Goal: Transaction & Acquisition: Book appointment/travel/reservation

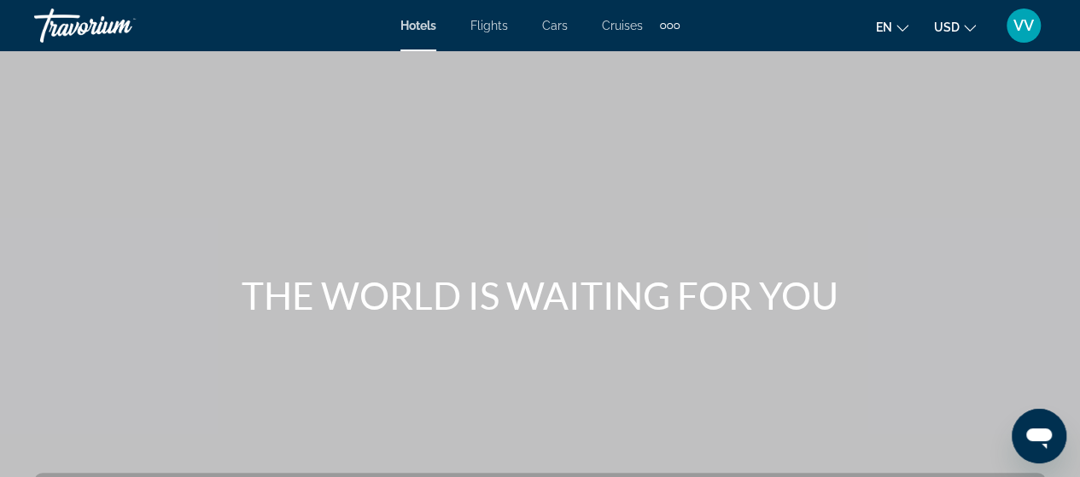
click at [668, 24] on div "Extra navigation items" at bounding box center [670, 26] width 6 height 6
click at [632, 56] on span "Activities" at bounding box center [641, 57] width 50 height 14
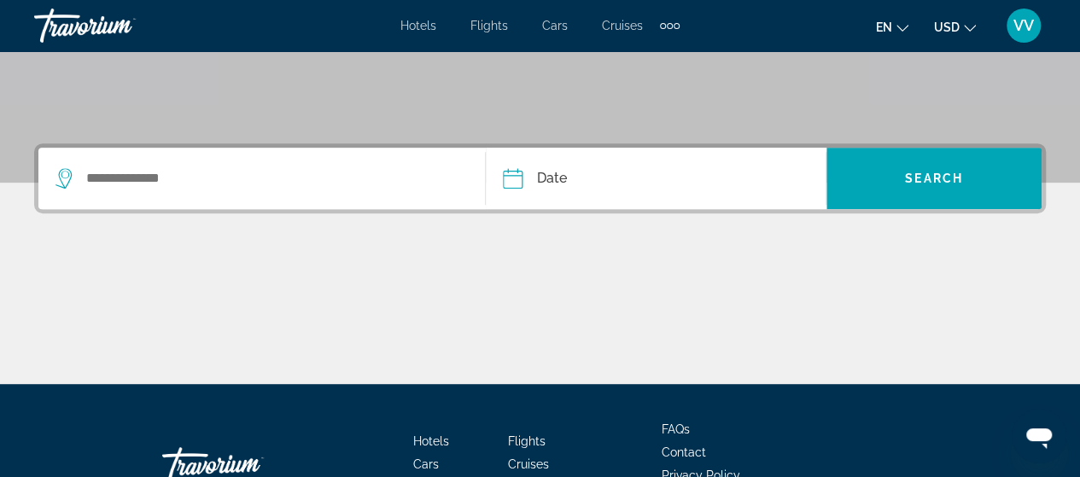
scroll to position [328, 0]
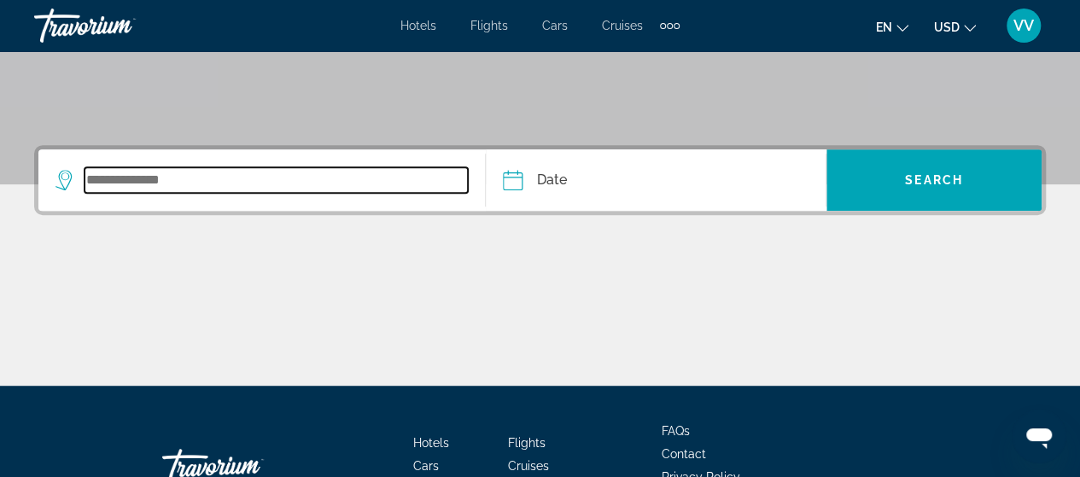
click at [148, 188] on input "Search widget" at bounding box center [276, 180] width 383 height 26
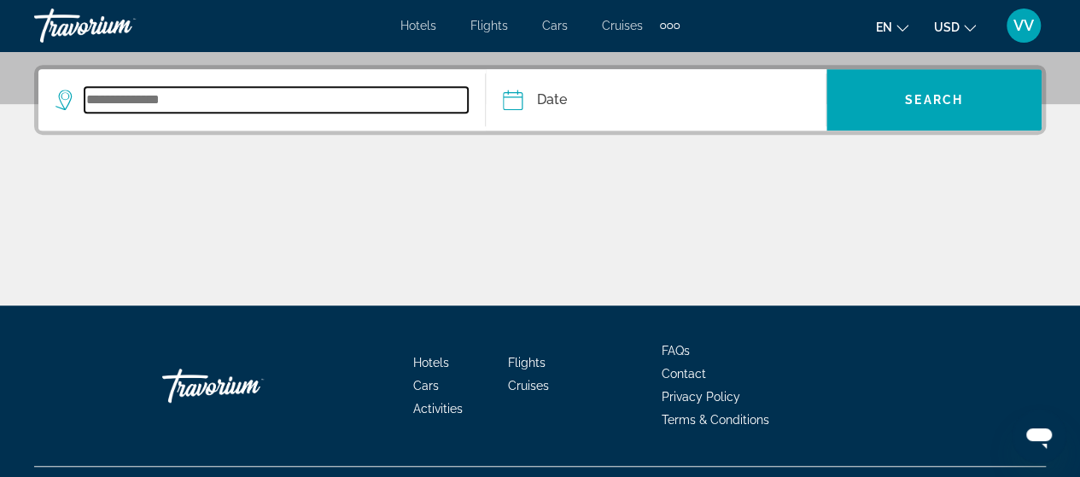
scroll to position [417, 0]
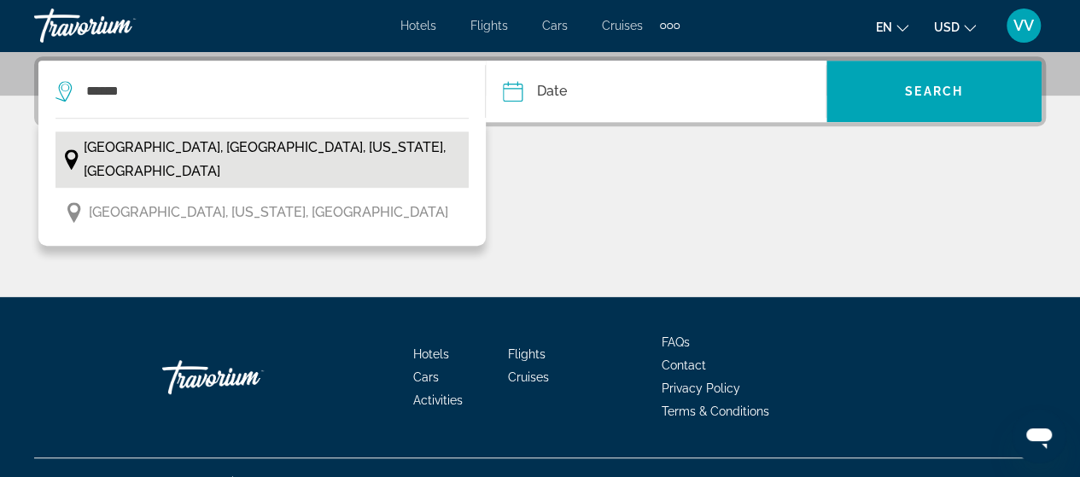
click at [189, 156] on span "[GEOGRAPHIC_DATA], [GEOGRAPHIC_DATA], [US_STATE], [GEOGRAPHIC_DATA]" at bounding box center [272, 160] width 376 height 48
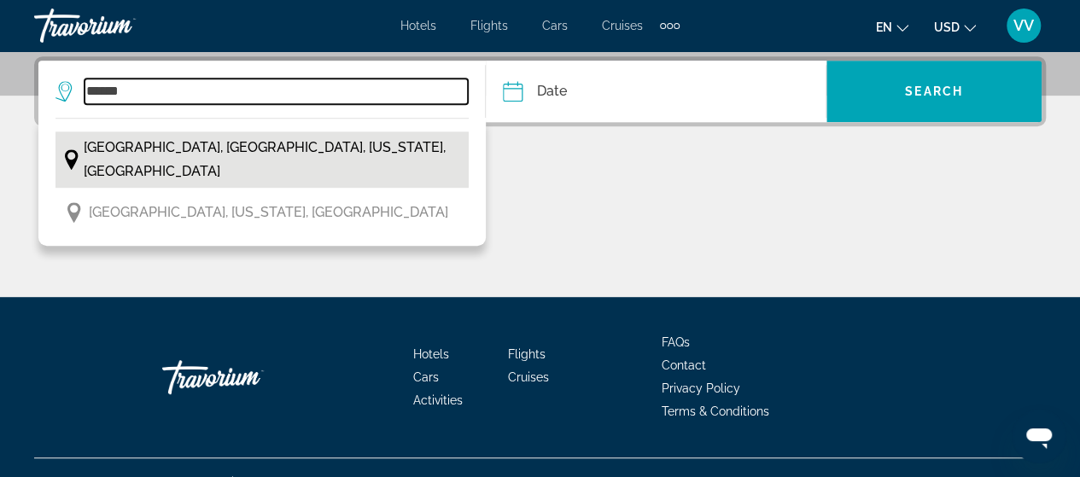
type input "**********"
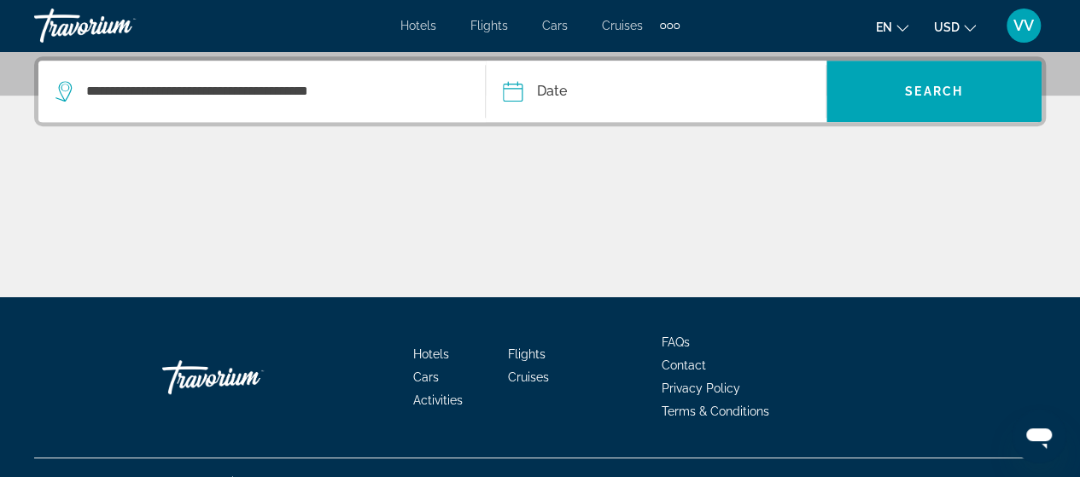
click at [584, 91] on input "Date" at bounding box center [583, 94] width 168 height 67
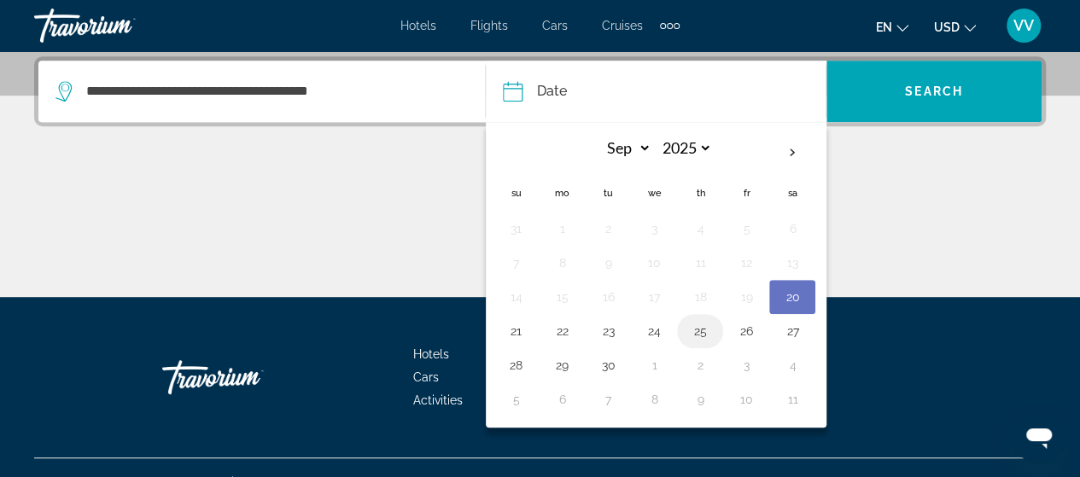
click at [687, 334] on button "25" at bounding box center [699, 331] width 27 height 24
type input "**********"
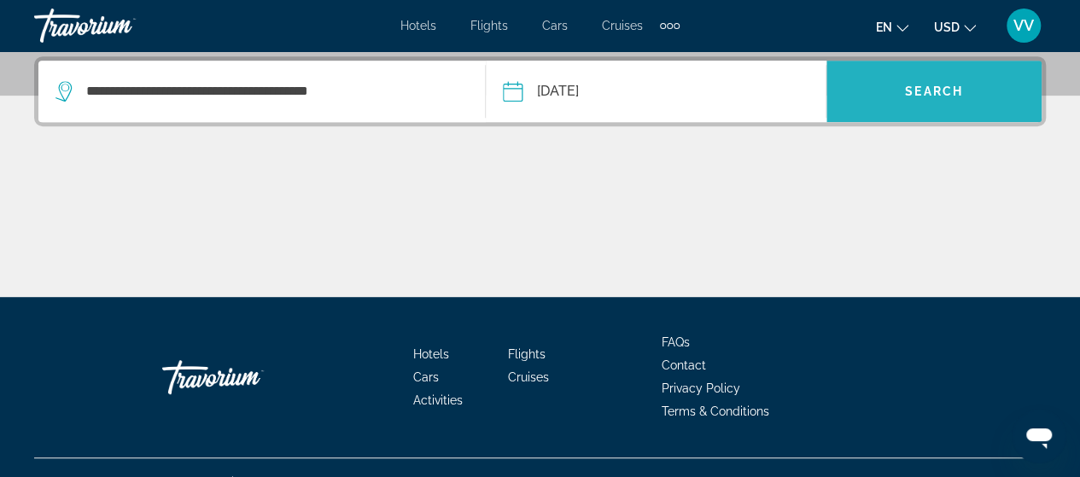
click at [936, 95] on span "Search" at bounding box center [934, 92] width 58 height 14
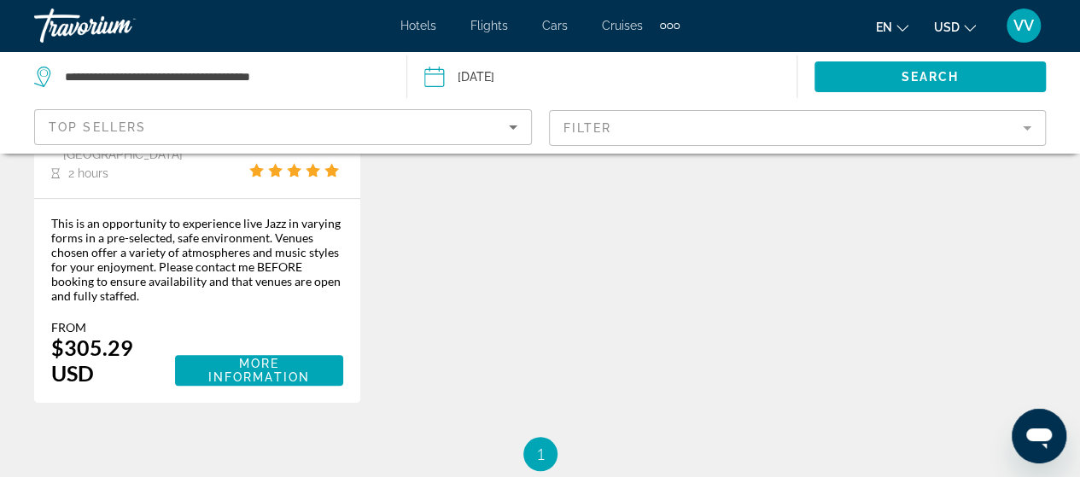
scroll to position [442, 0]
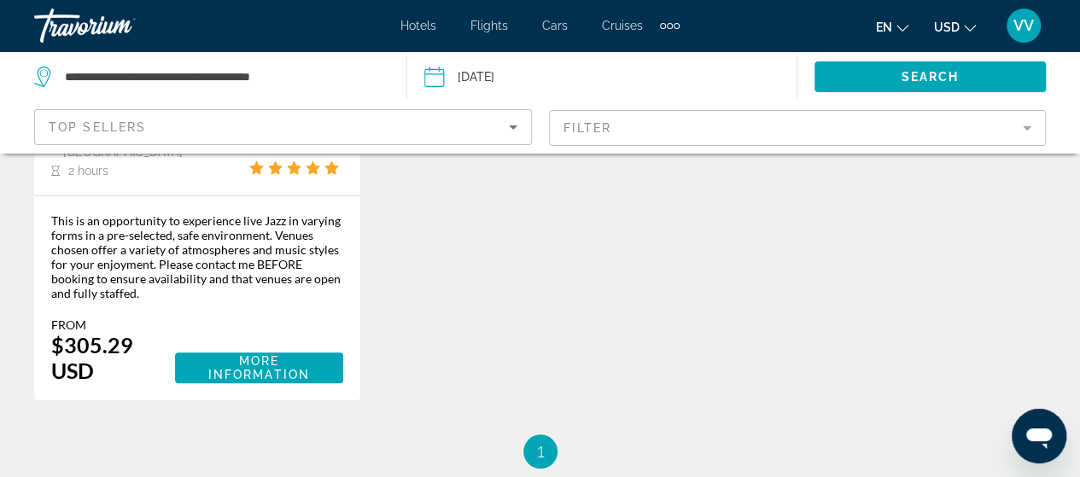
click at [1025, 132] on mat-form-field "Filter" at bounding box center [798, 128] width 498 height 36
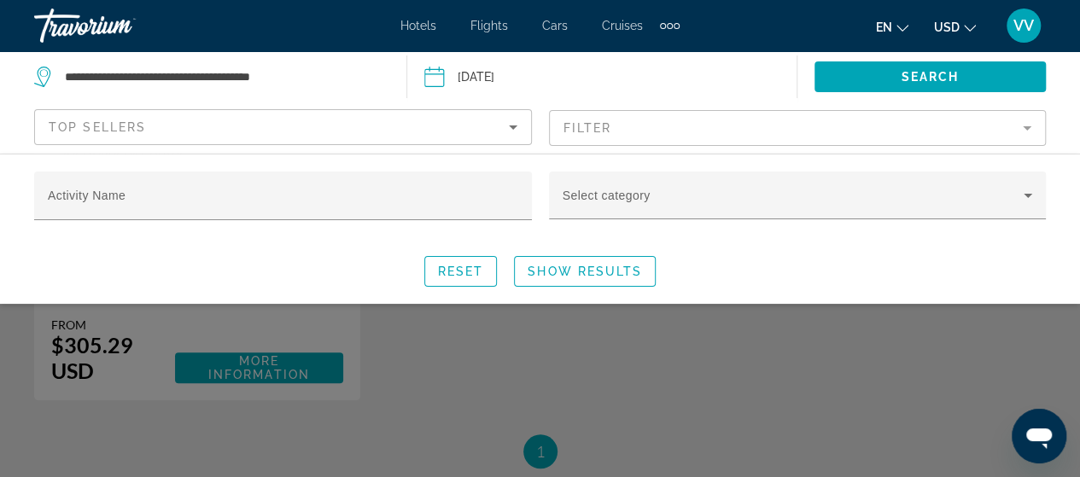
click at [1022, 131] on mat-form-field "Filter" at bounding box center [798, 128] width 498 height 36
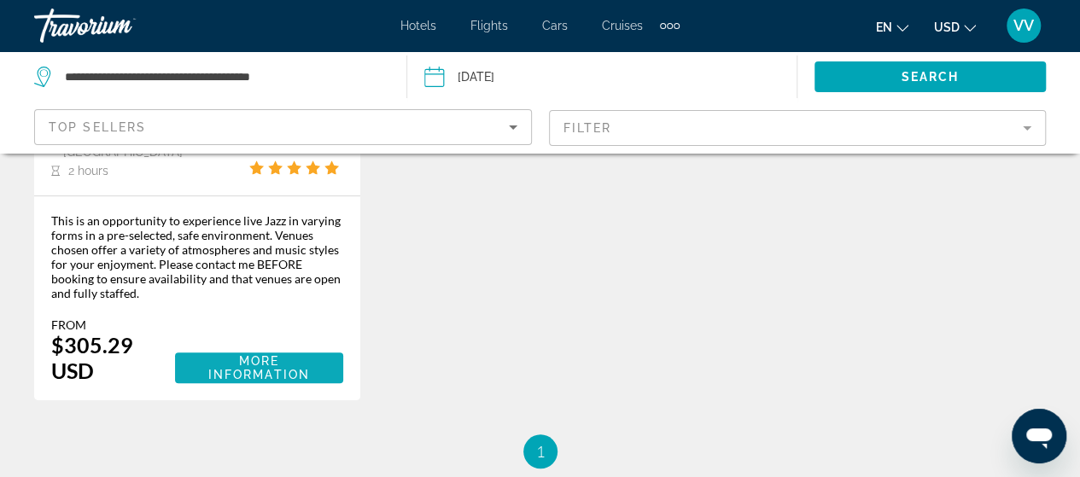
click at [225, 354] on span "More Information" at bounding box center [259, 367] width 141 height 27
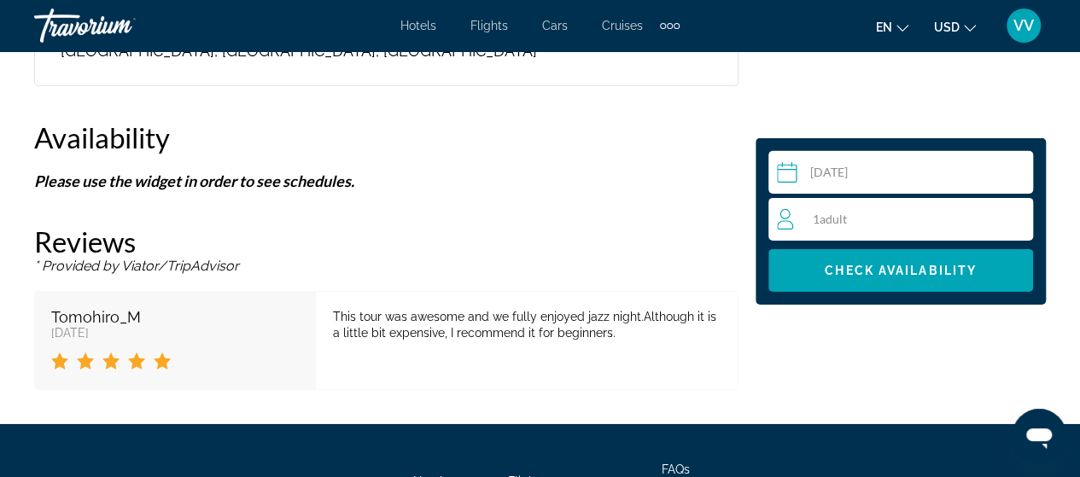
scroll to position [2653, 0]
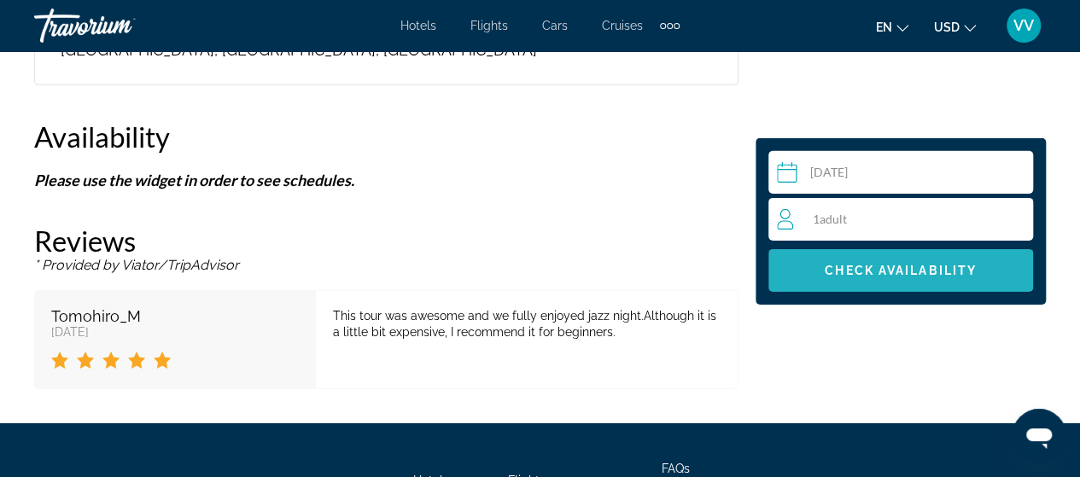
click at [933, 284] on span "Main content" at bounding box center [900, 270] width 265 height 41
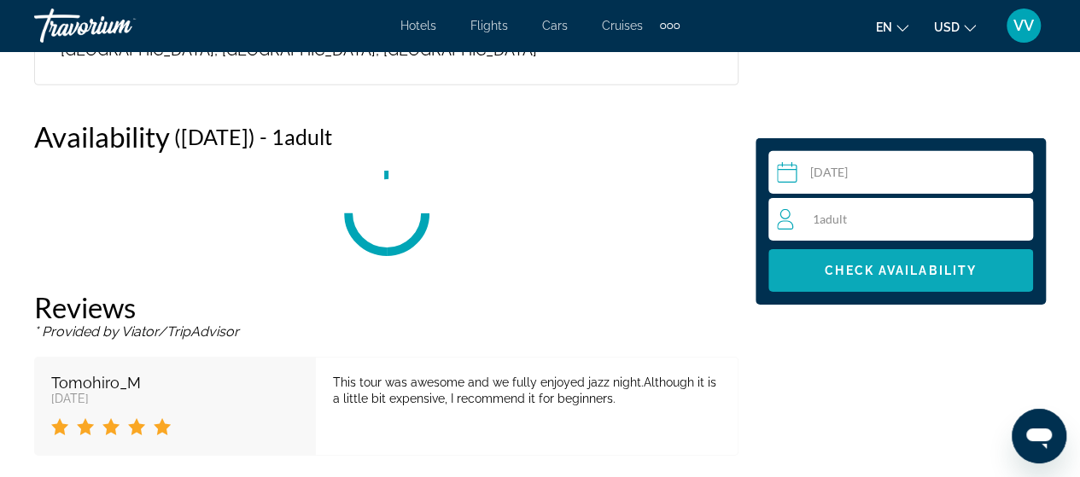
scroll to position [2669, 0]
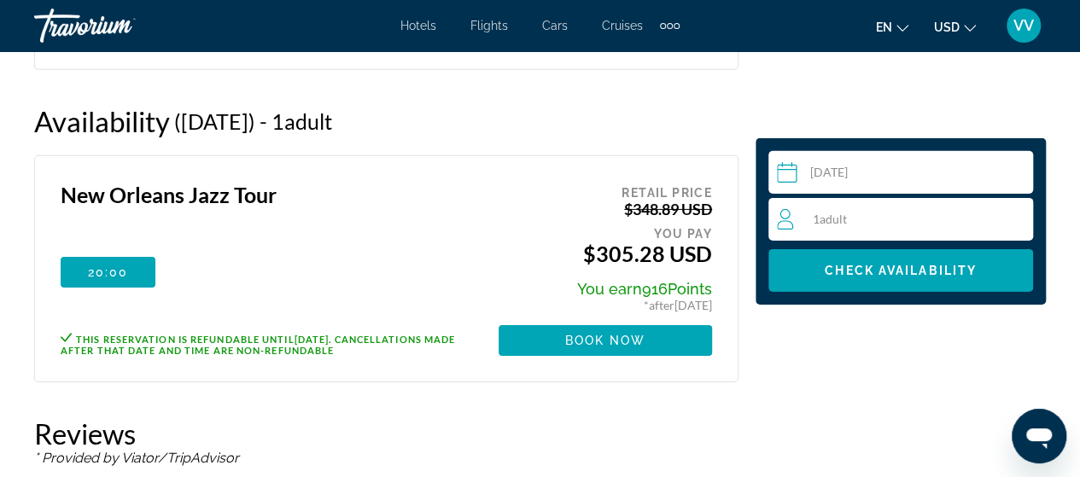
click at [674, 26] on div "Extra navigation items" at bounding box center [677, 26] width 6 height 6
click at [636, 50] on span "Activities" at bounding box center [639, 57] width 53 height 14
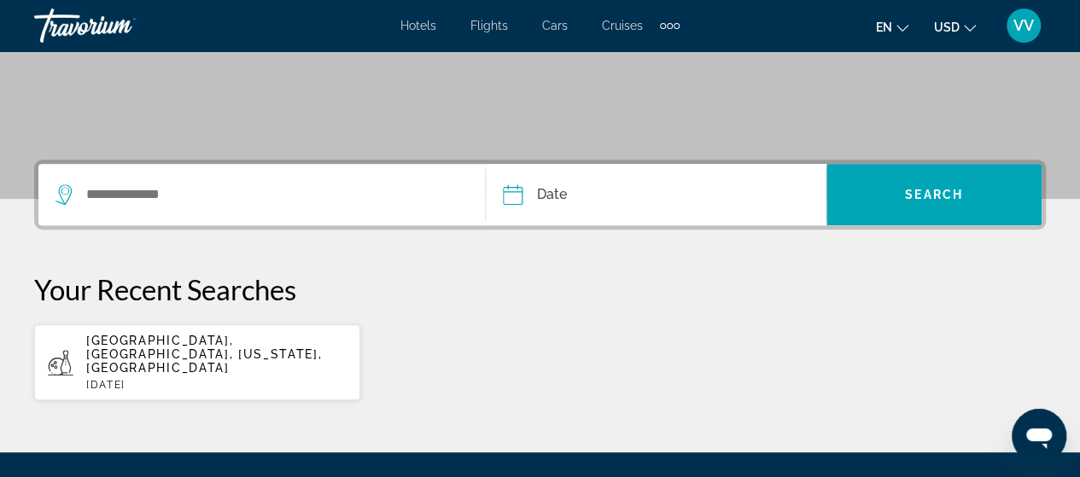
scroll to position [338, 0]
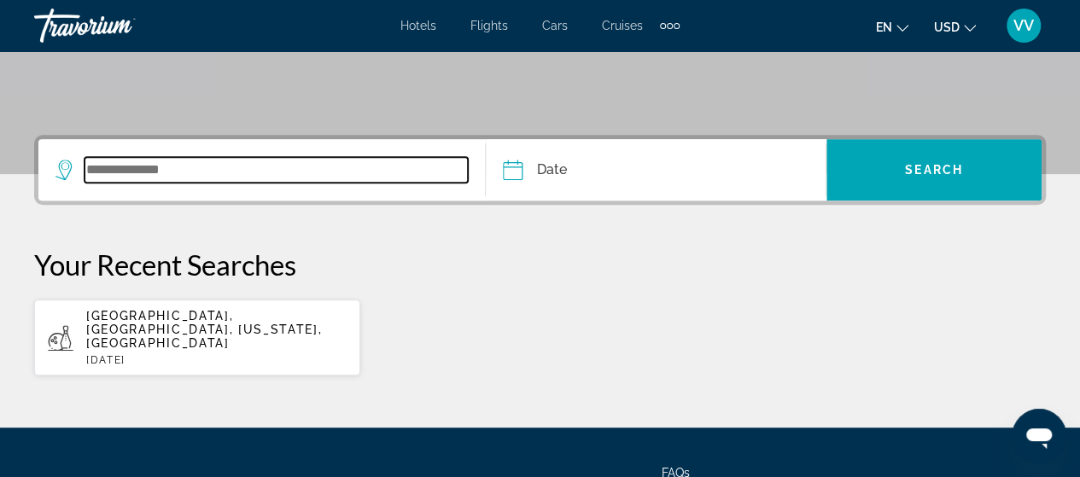
click at [138, 162] on input "Search widget" at bounding box center [276, 170] width 383 height 26
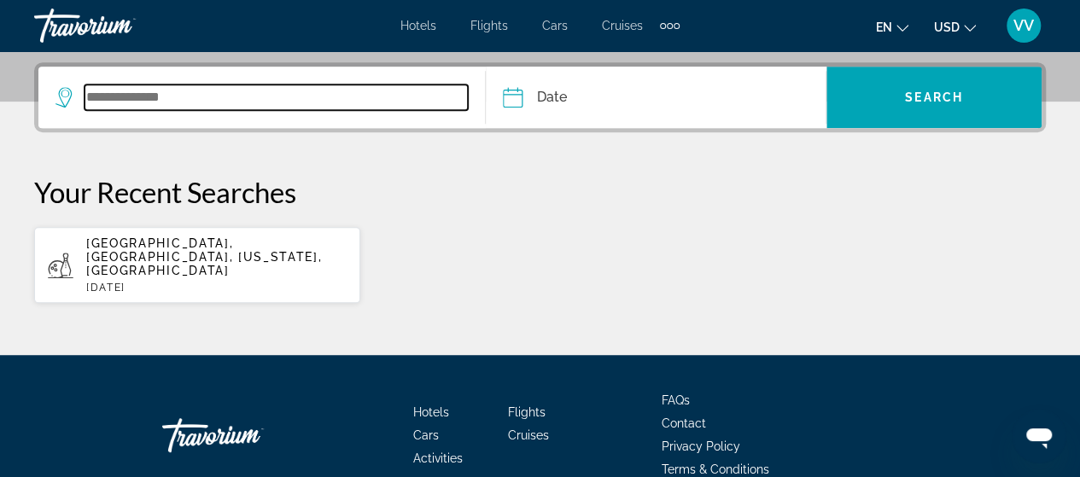
scroll to position [417, 0]
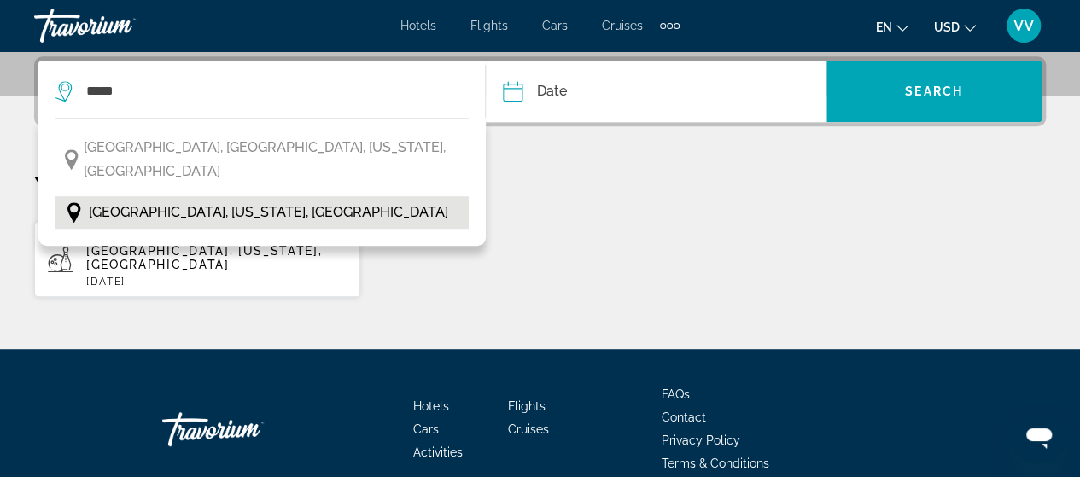
click at [173, 201] on span "[GEOGRAPHIC_DATA], [US_STATE], [GEOGRAPHIC_DATA]" at bounding box center [268, 213] width 359 height 24
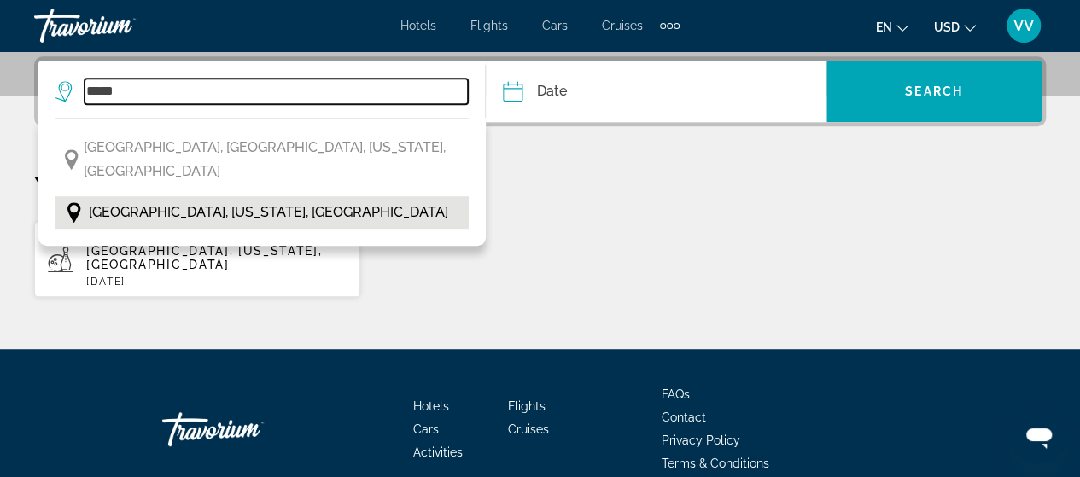
type input "**********"
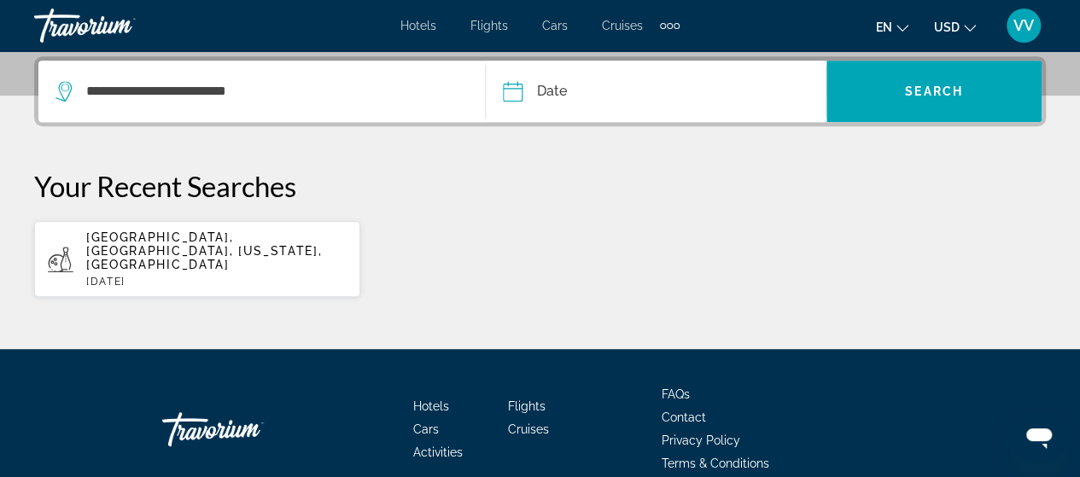
click at [557, 88] on input "Date" at bounding box center [583, 94] width 168 height 67
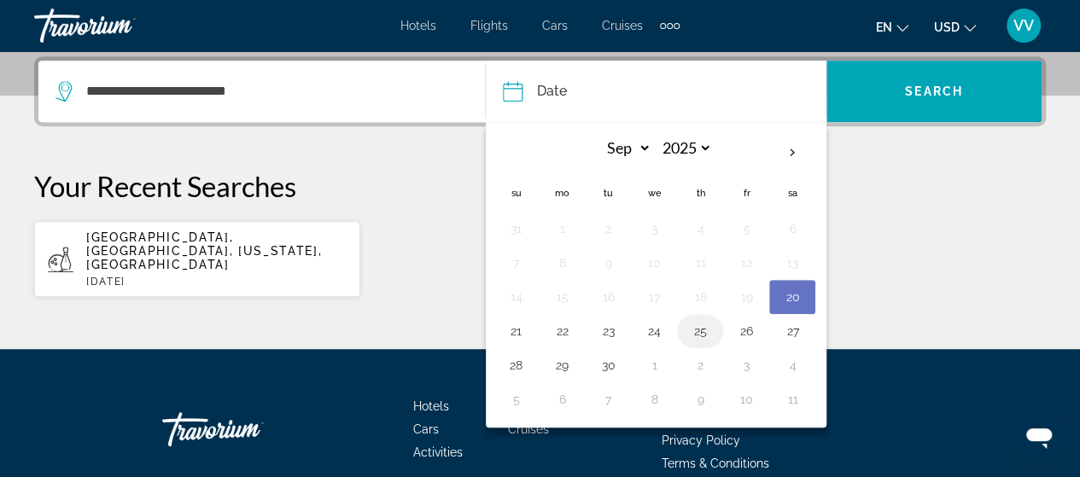
click at [700, 327] on button "25" at bounding box center [699, 331] width 27 height 24
type input "**********"
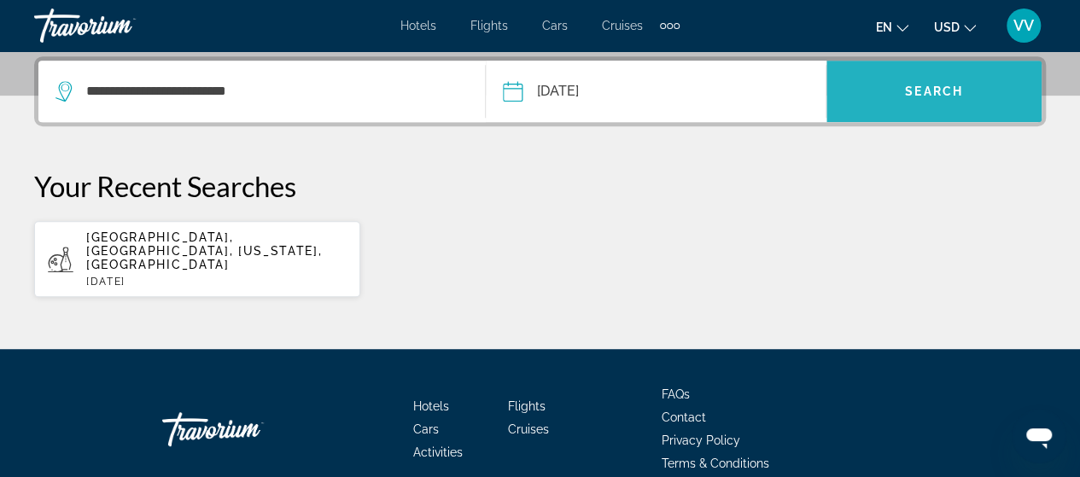
click at [940, 105] on span "Search widget" at bounding box center [933, 91] width 215 height 41
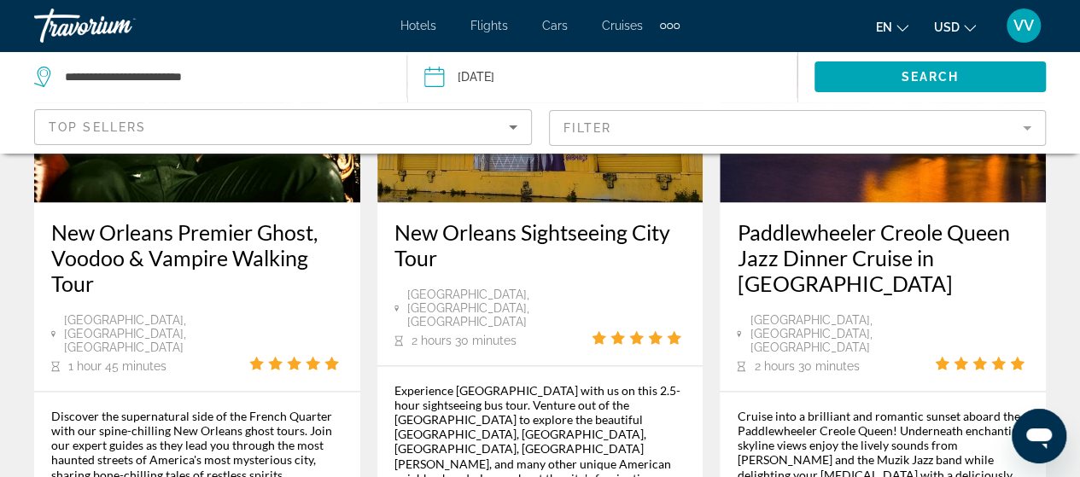
scroll to position [1158, 0]
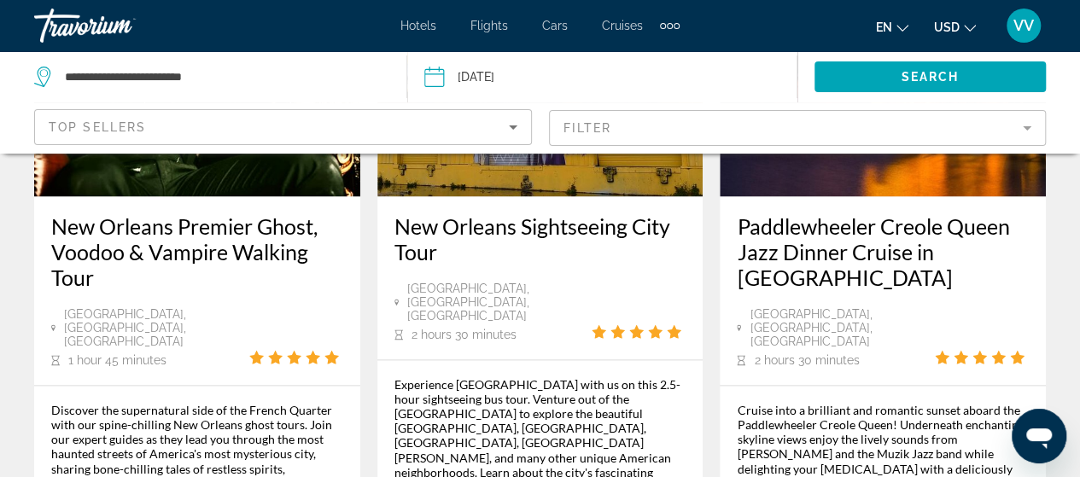
click at [888, 213] on h3 "Paddlewheeler Creole Queen Jazz Dinner Cruise in [GEOGRAPHIC_DATA]" at bounding box center [883, 251] width 292 height 77
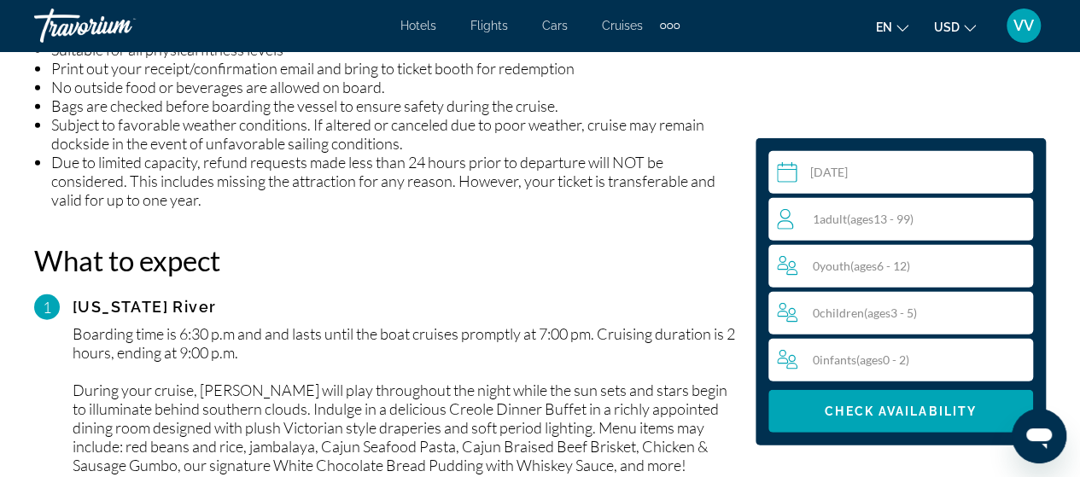
scroll to position [2113, 0]
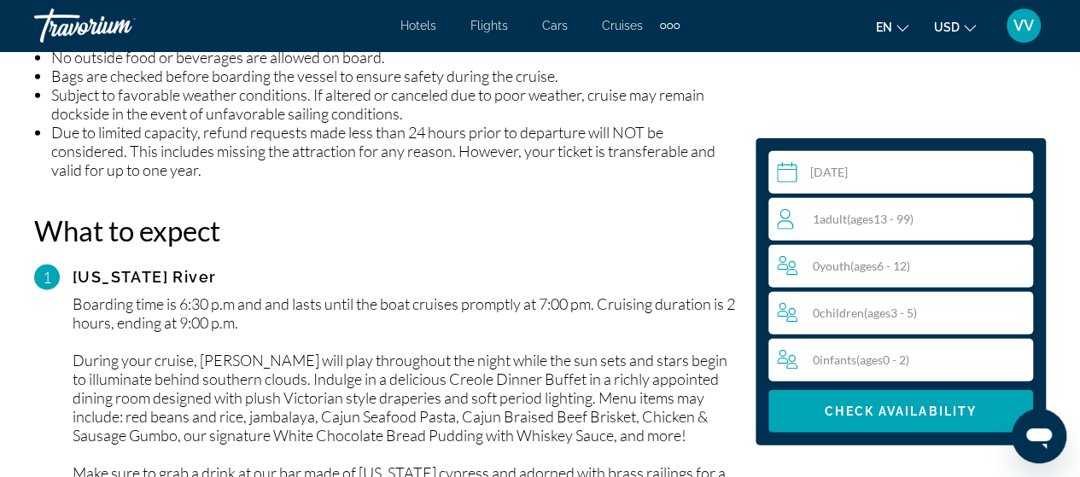
click at [639, 218] on h2 "What to expect" at bounding box center [386, 230] width 704 height 34
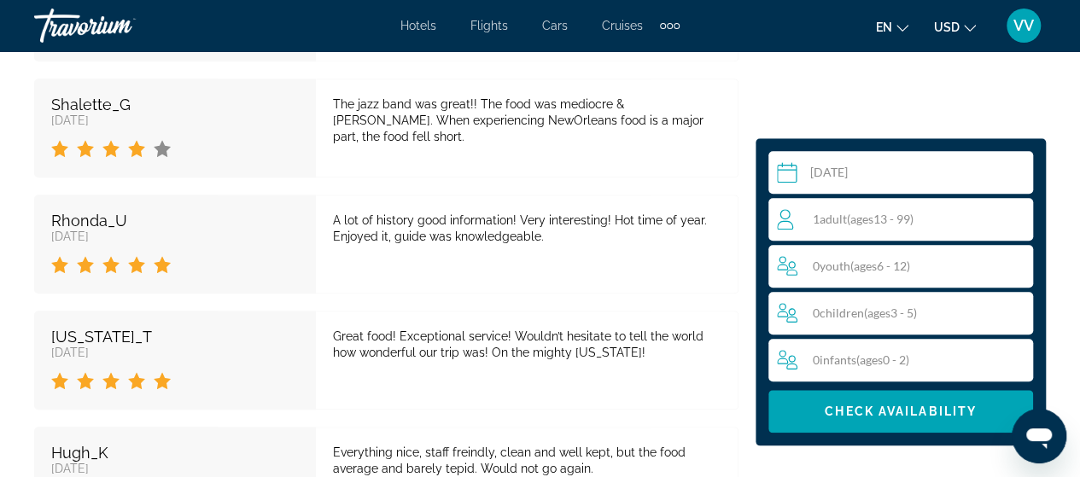
scroll to position [3898, 0]
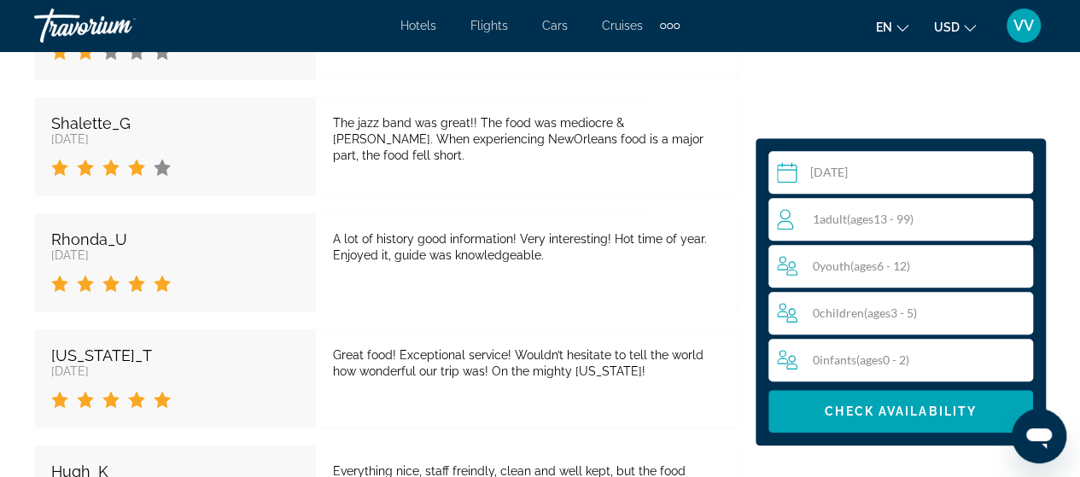
click at [867, 221] on span "ages" at bounding box center [861, 219] width 23 height 15
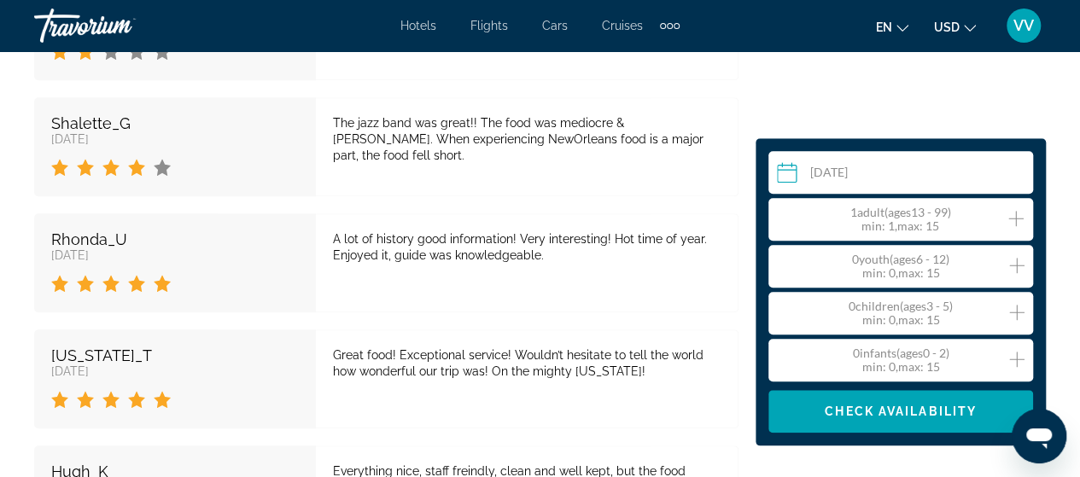
click at [888, 208] on span "ages" at bounding box center [899, 212] width 23 height 15
click at [1020, 214] on icon "Increment adults" at bounding box center [1015, 218] width 15 height 20
click at [786, 219] on icon "Decrement adults" at bounding box center [784, 218] width 15 height 1
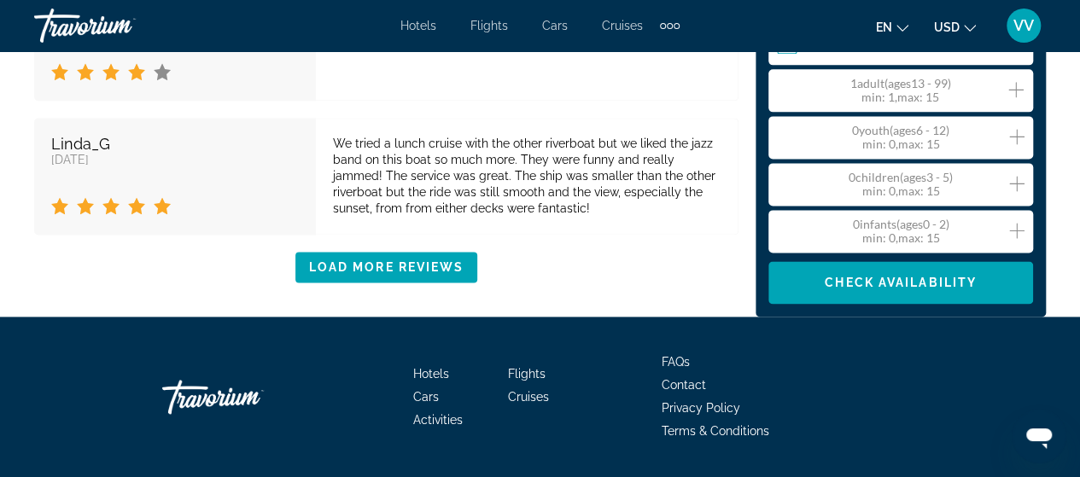
scroll to position [4371, 0]
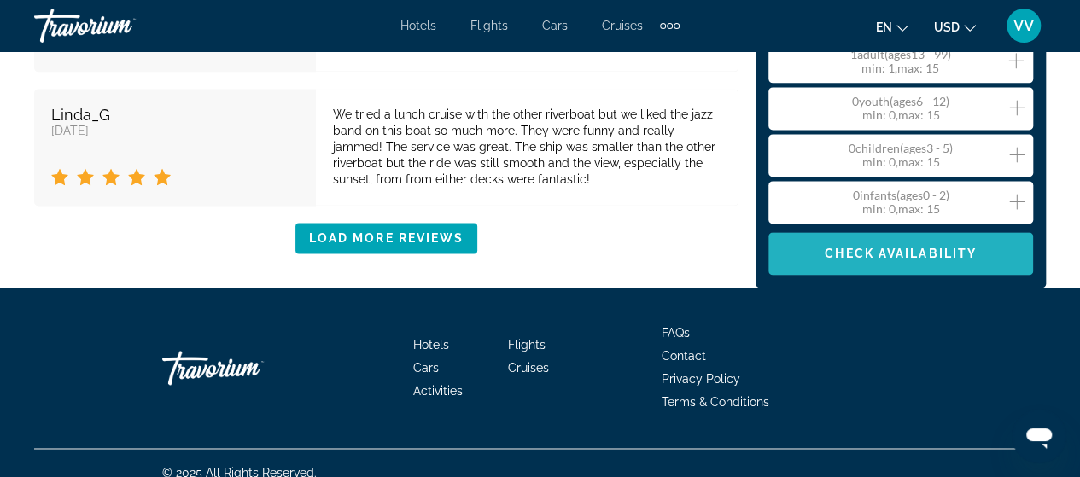
click at [864, 247] on span "Check Availability" at bounding box center [901, 254] width 152 height 14
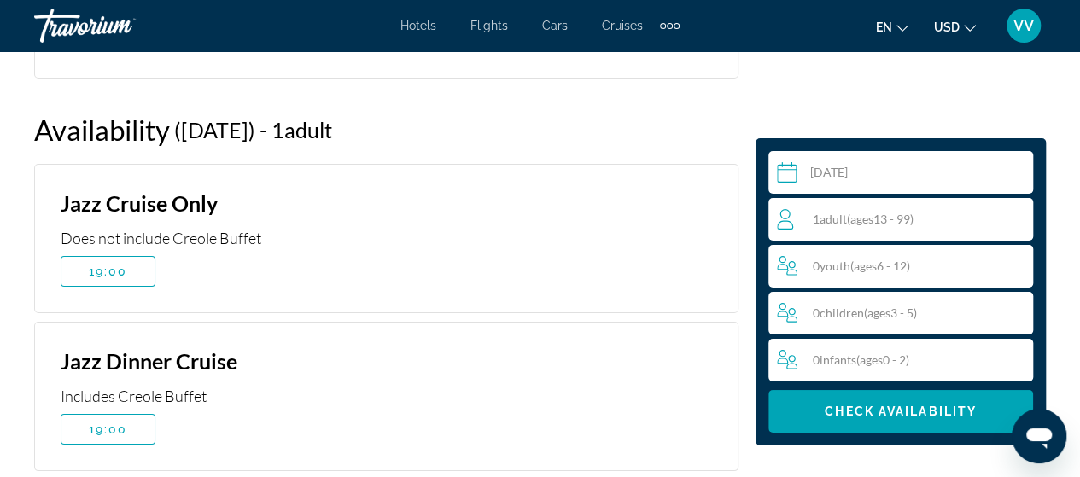
scroll to position [3080, 0]
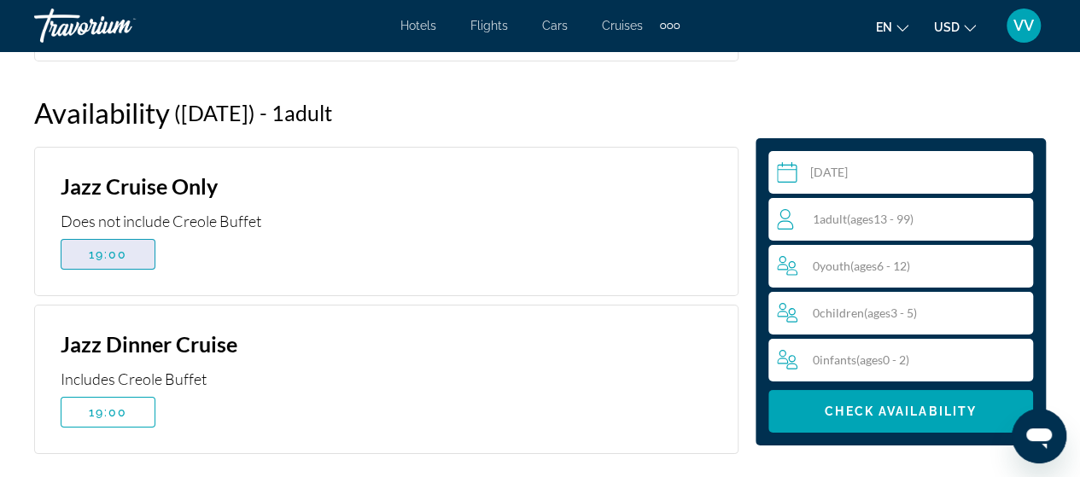
click at [117, 249] on span "19:00" at bounding box center [108, 255] width 39 height 14
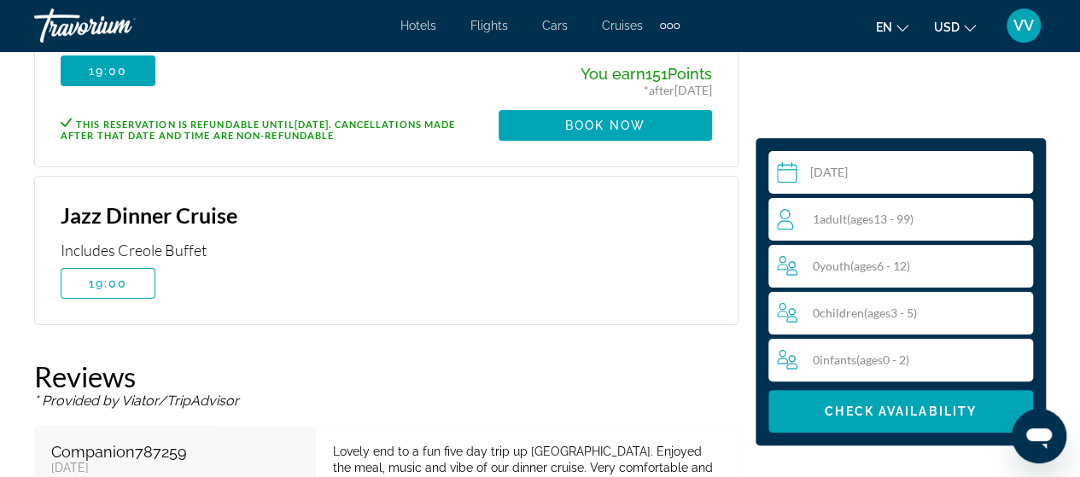
scroll to position [3290, 0]
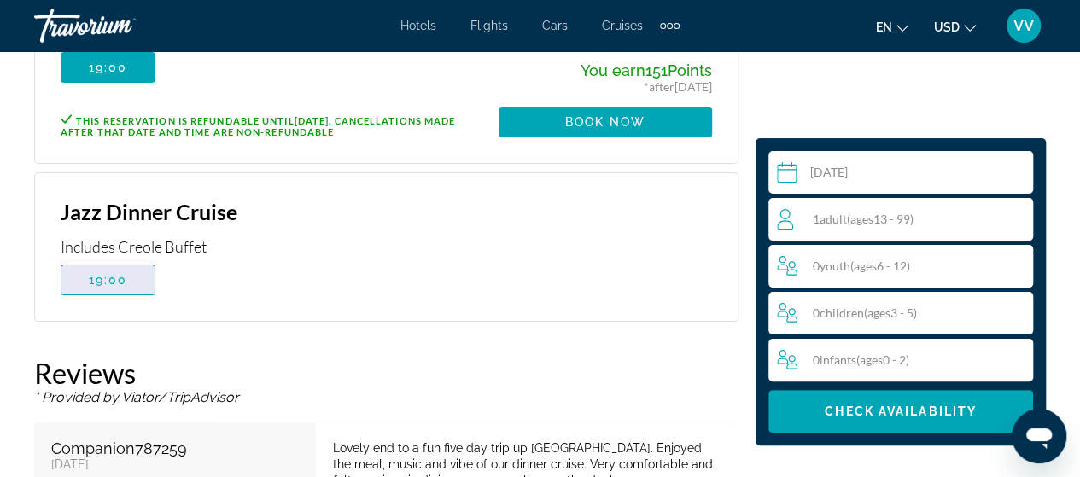
click at [112, 283] on span "19:00" at bounding box center [108, 280] width 39 height 14
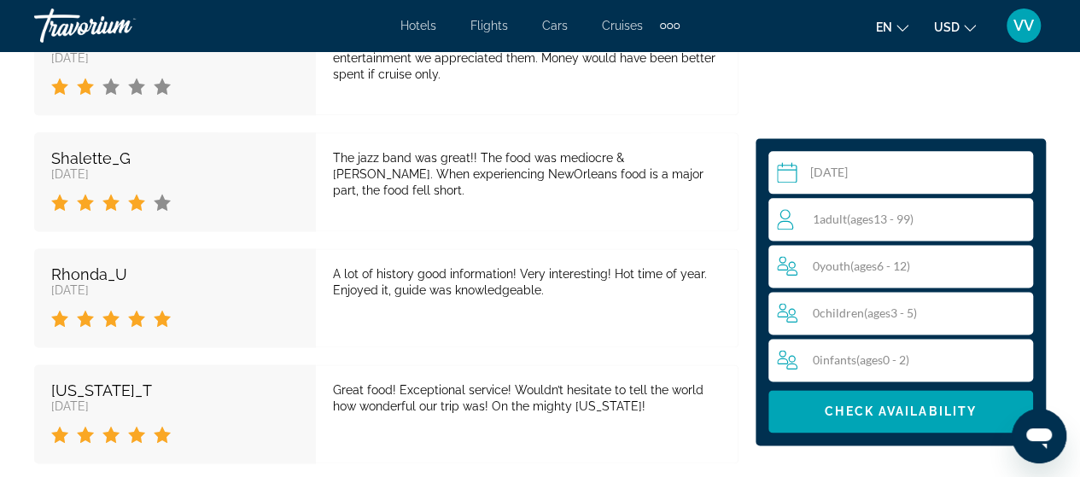
scroll to position [4229, 0]
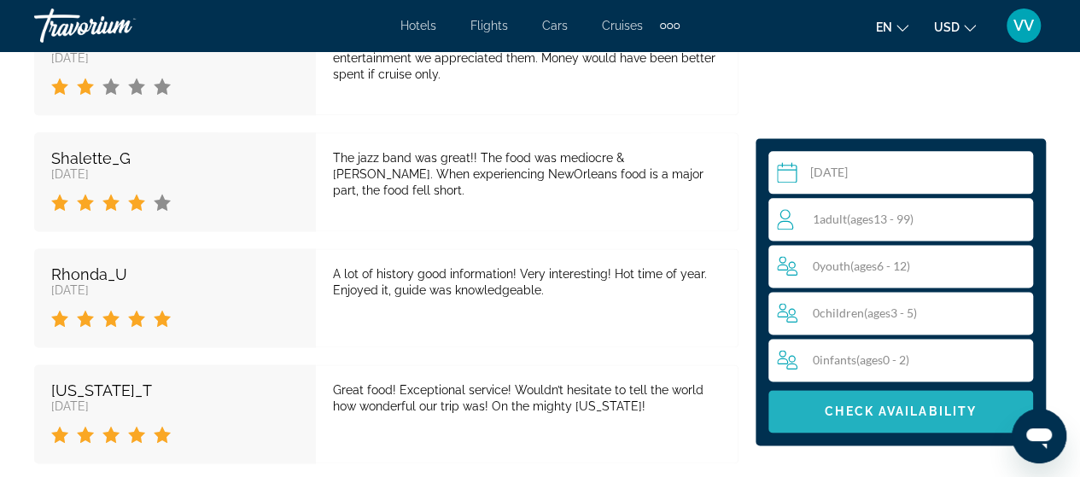
click at [838, 399] on span "Main content" at bounding box center [900, 411] width 265 height 41
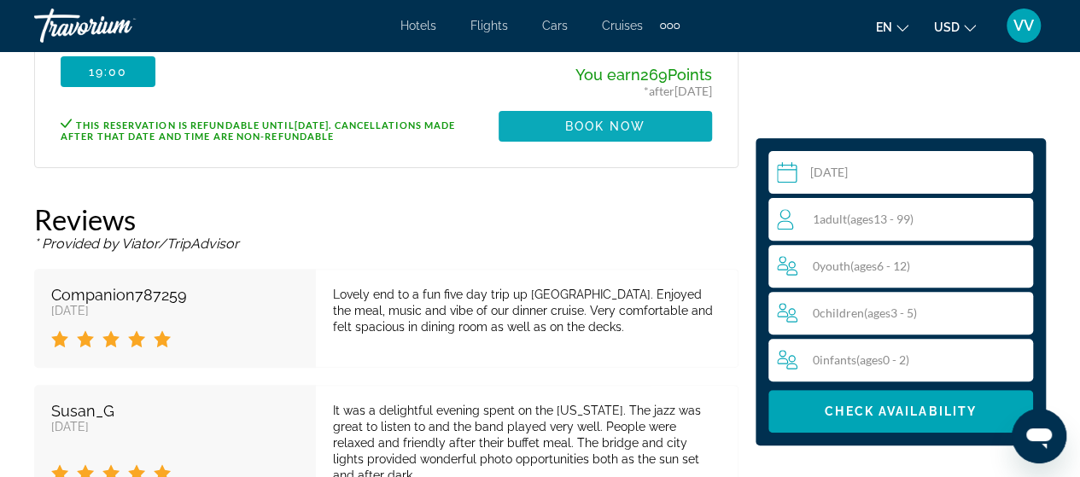
scroll to position [3446, 0]
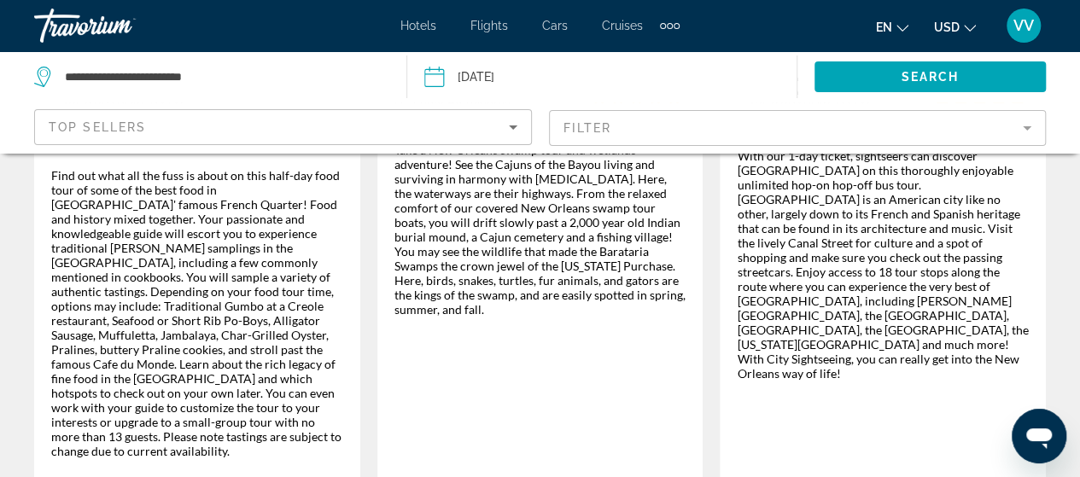
scroll to position [3089, 0]
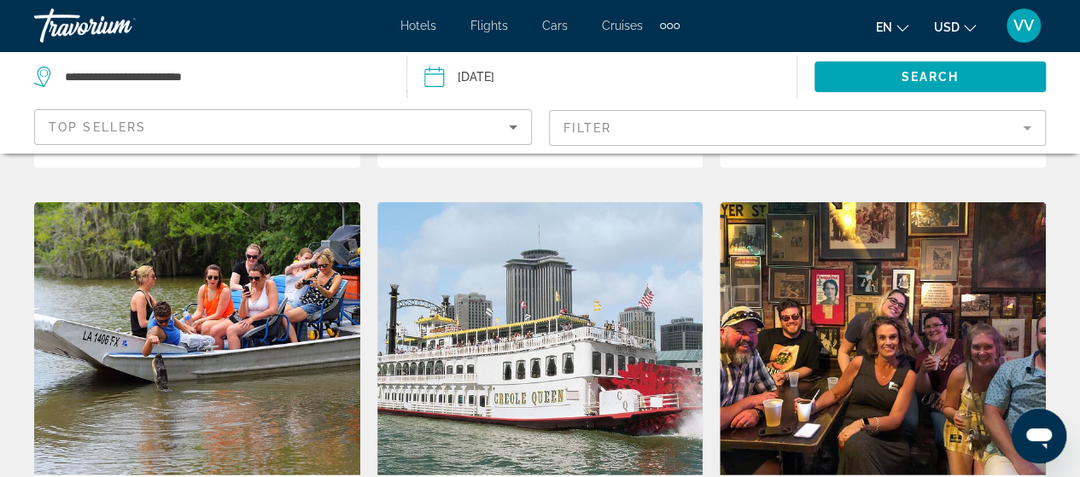
scroll to position [2339, 0]
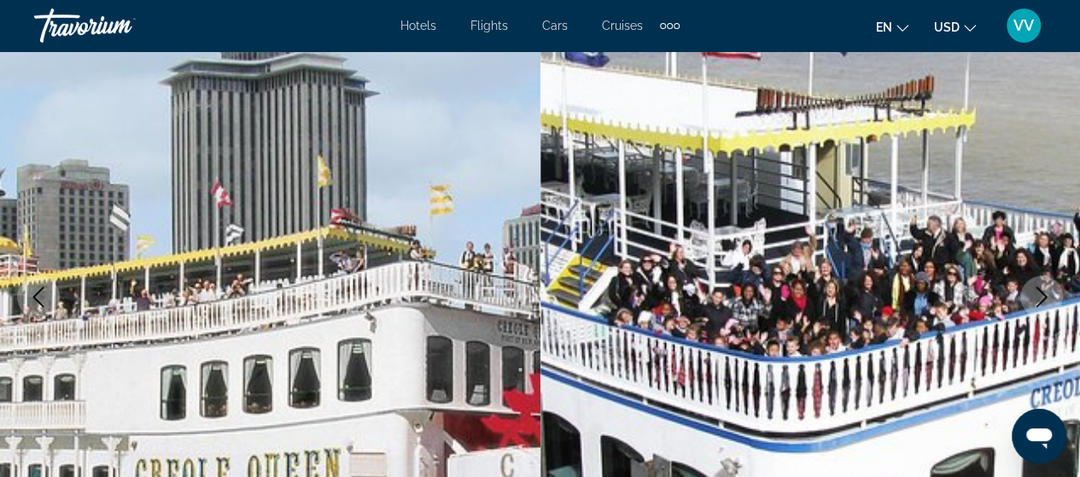
scroll to position [162, 0]
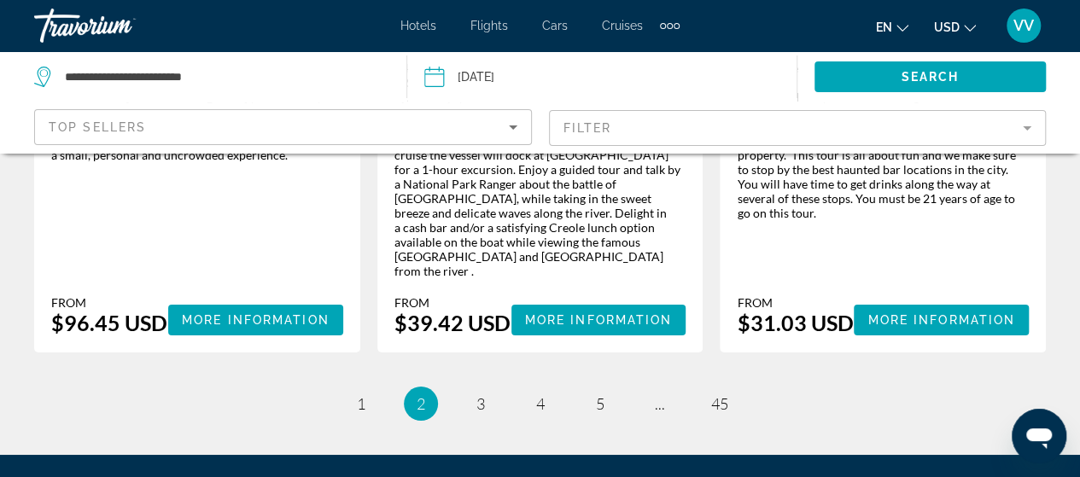
scroll to position [2999, 0]
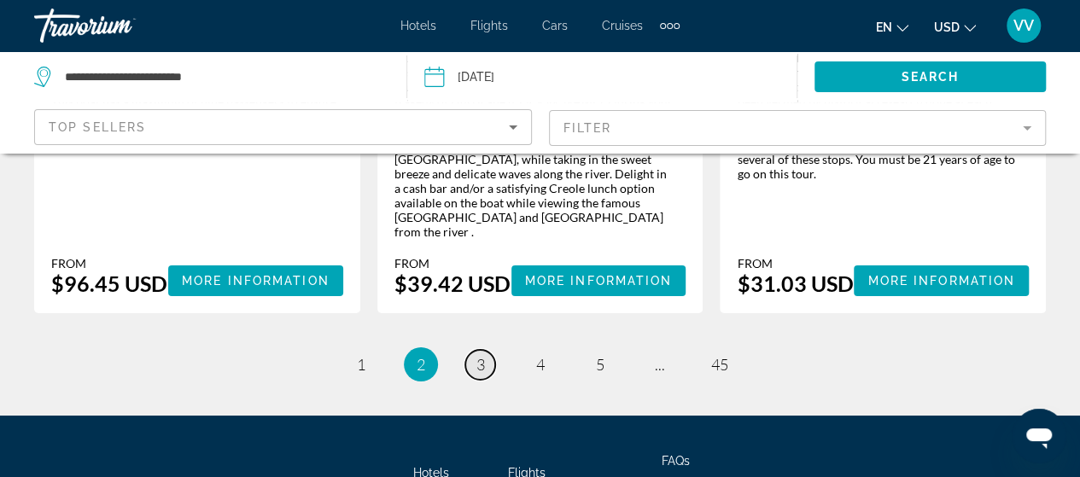
click at [476, 355] on span "3" at bounding box center [480, 364] width 9 height 19
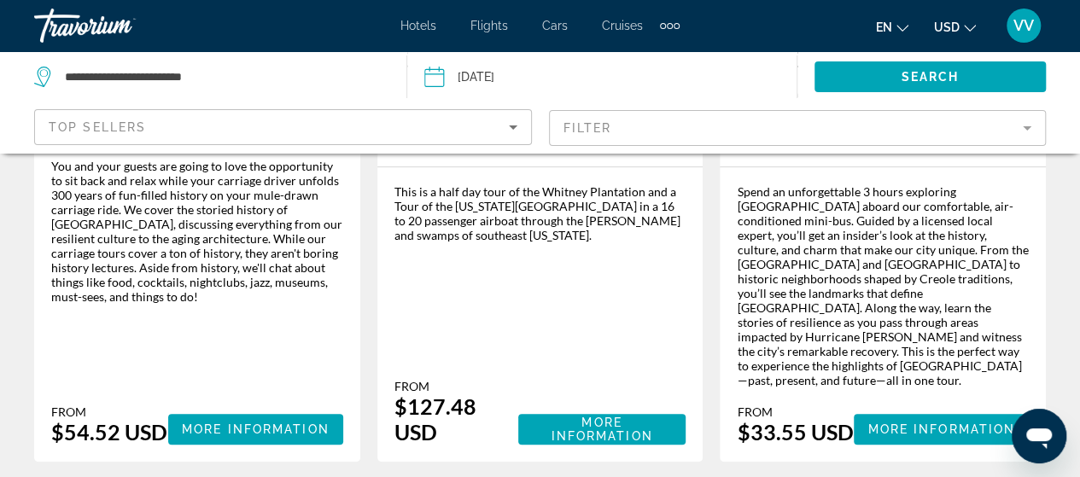
scroll to position [510, 0]
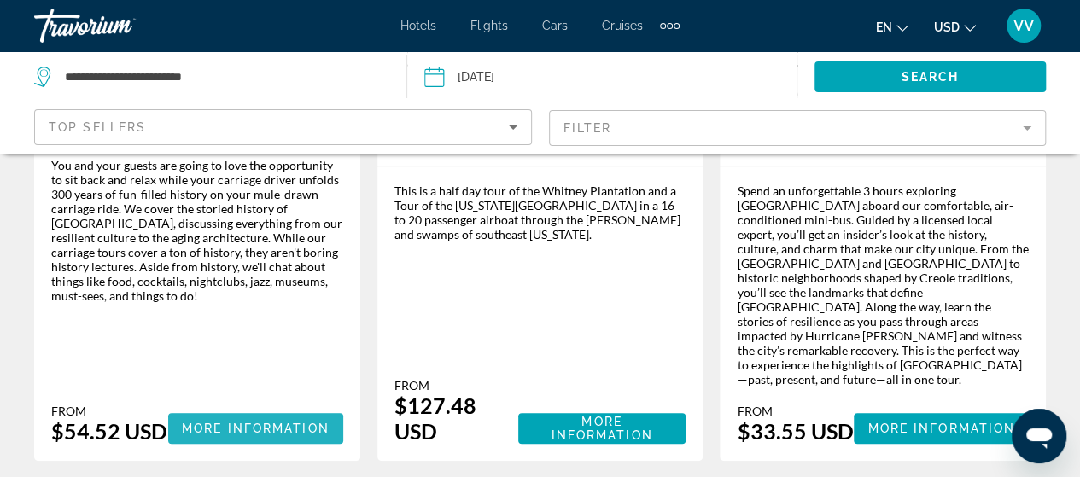
click at [282, 422] on span "More Information" at bounding box center [256, 429] width 148 height 14
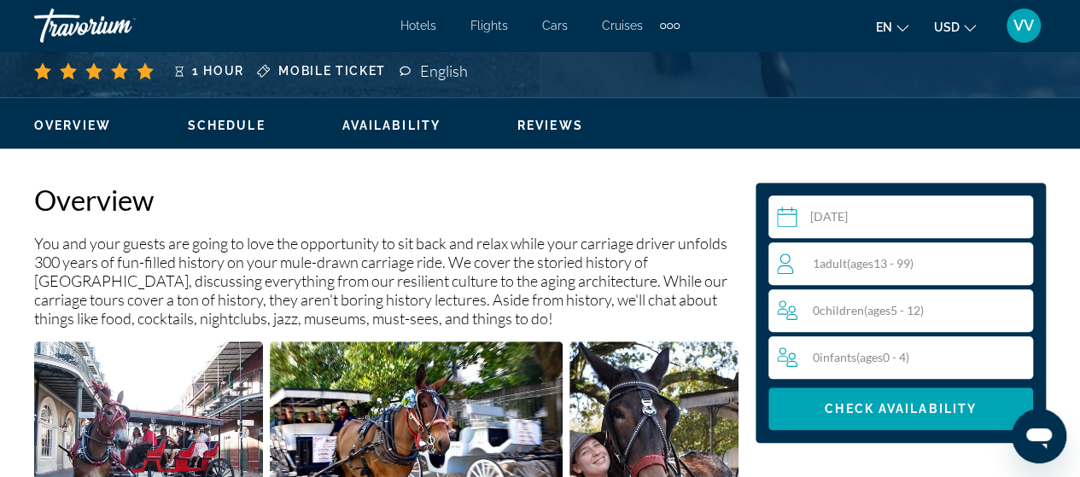
scroll to position [768, 0]
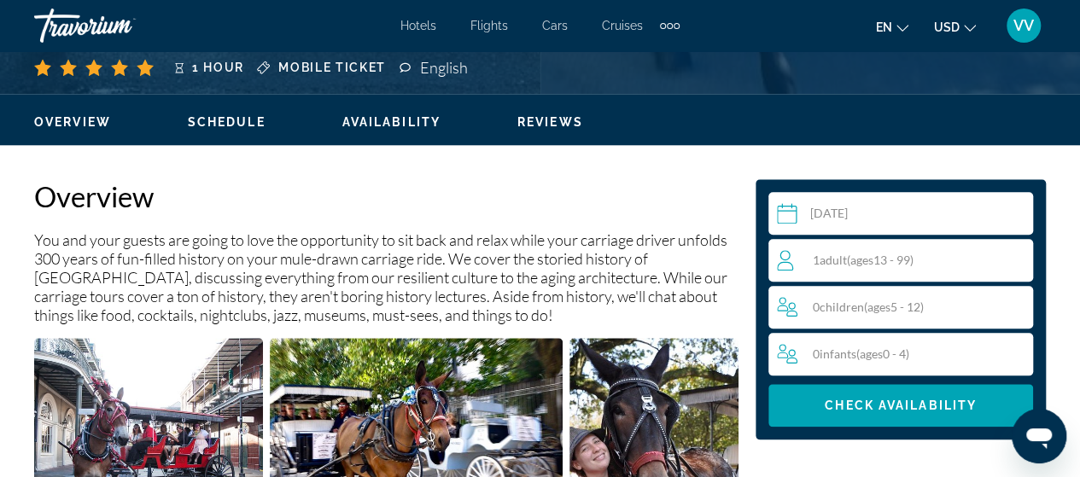
click at [829, 267] on div "1 Adult Adults ( ages [DEMOGRAPHIC_DATA])" at bounding box center [904, 260] width 255 height 20
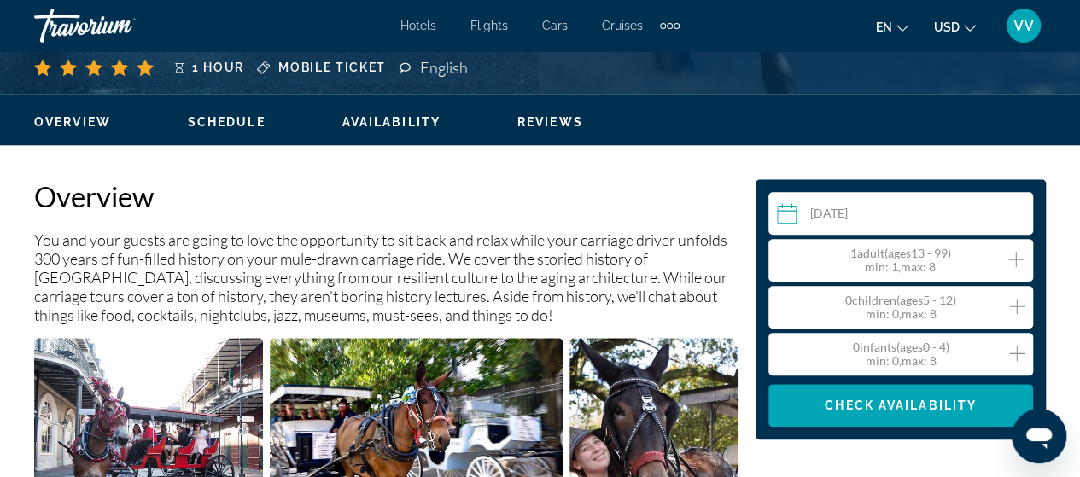
click at [1016, 262] on icon "Increment adults" at bounding box center [1015, 259] width 15 height 20
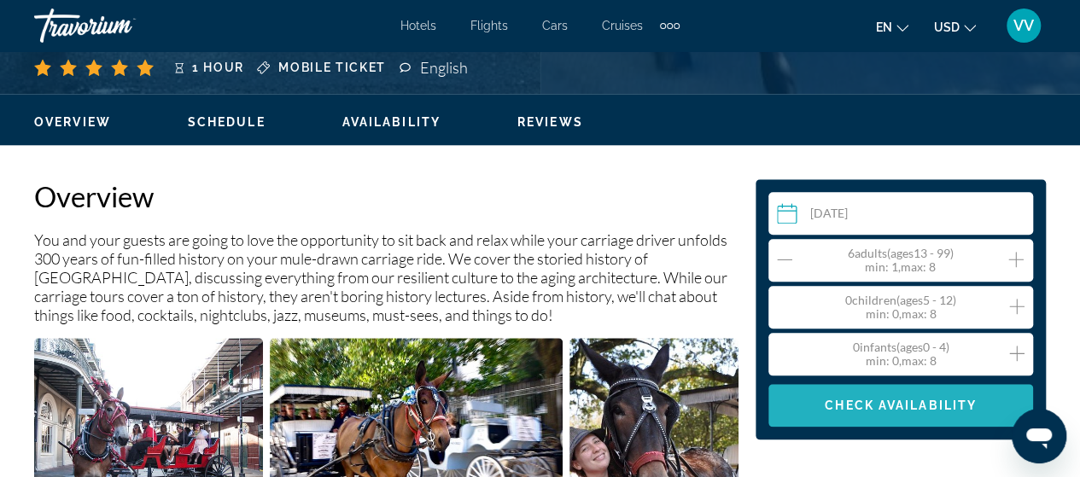
click at [924, 399] on span "Check Availability" at bounding box center [901, 406] width 152 height 14
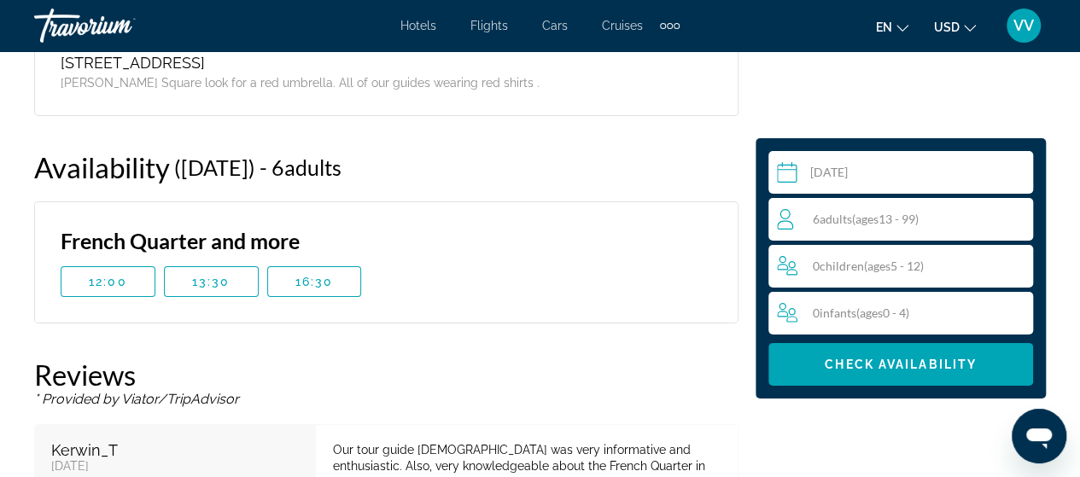
scroll to position [2978, 0]
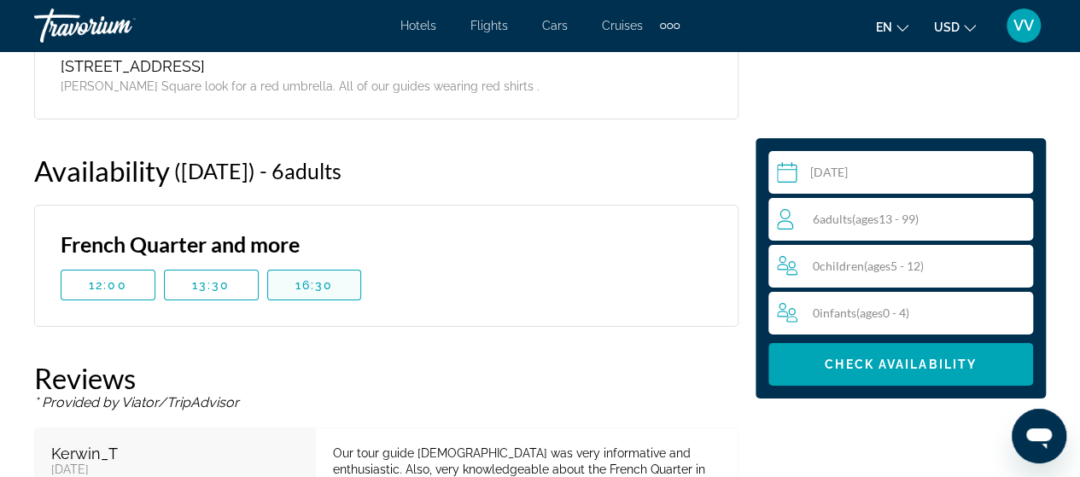
click at [324, 278] on span "16:30" at bounding box center [314, 285] width 38 height 14
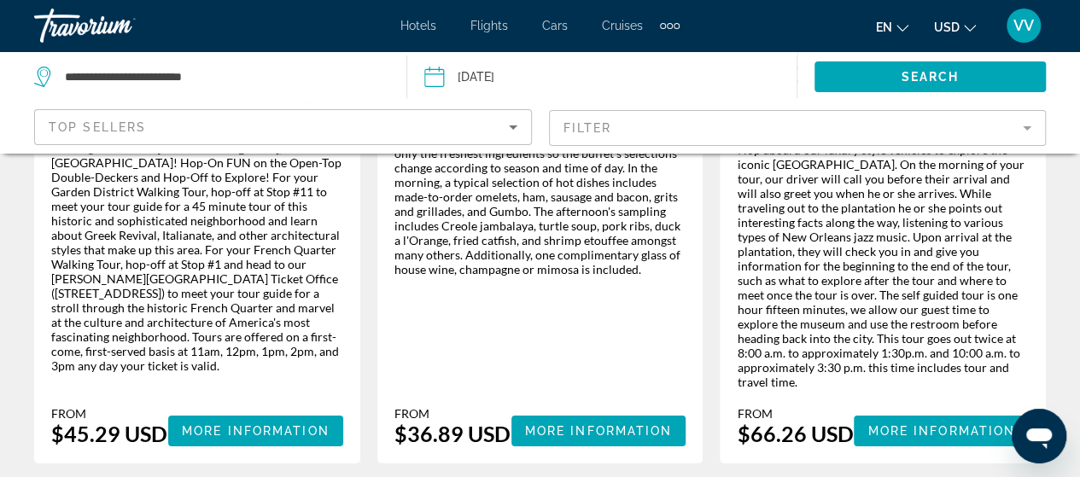
scroll to position [3005, 0]
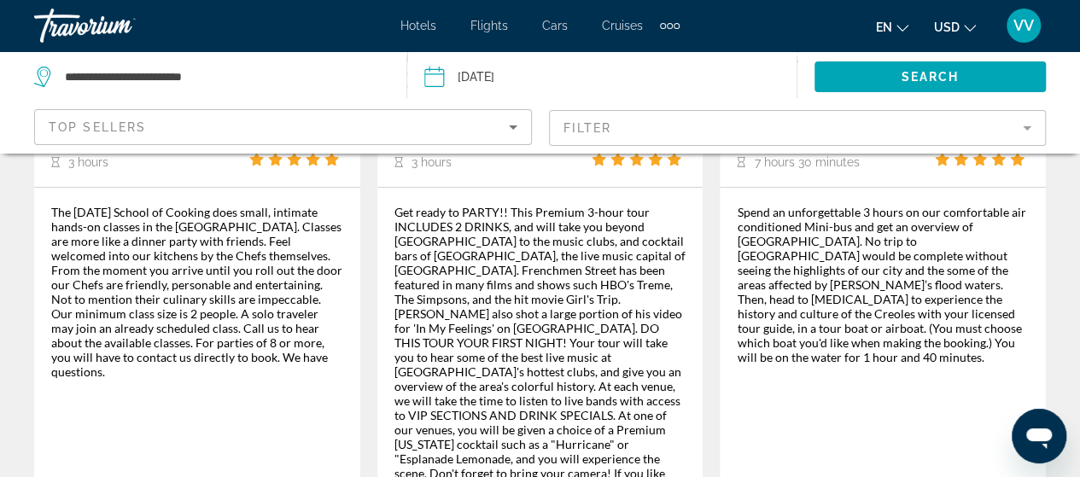
scroll to position [2943, 0]
